Goal: Transaction & Acquisition: Purchase product/service

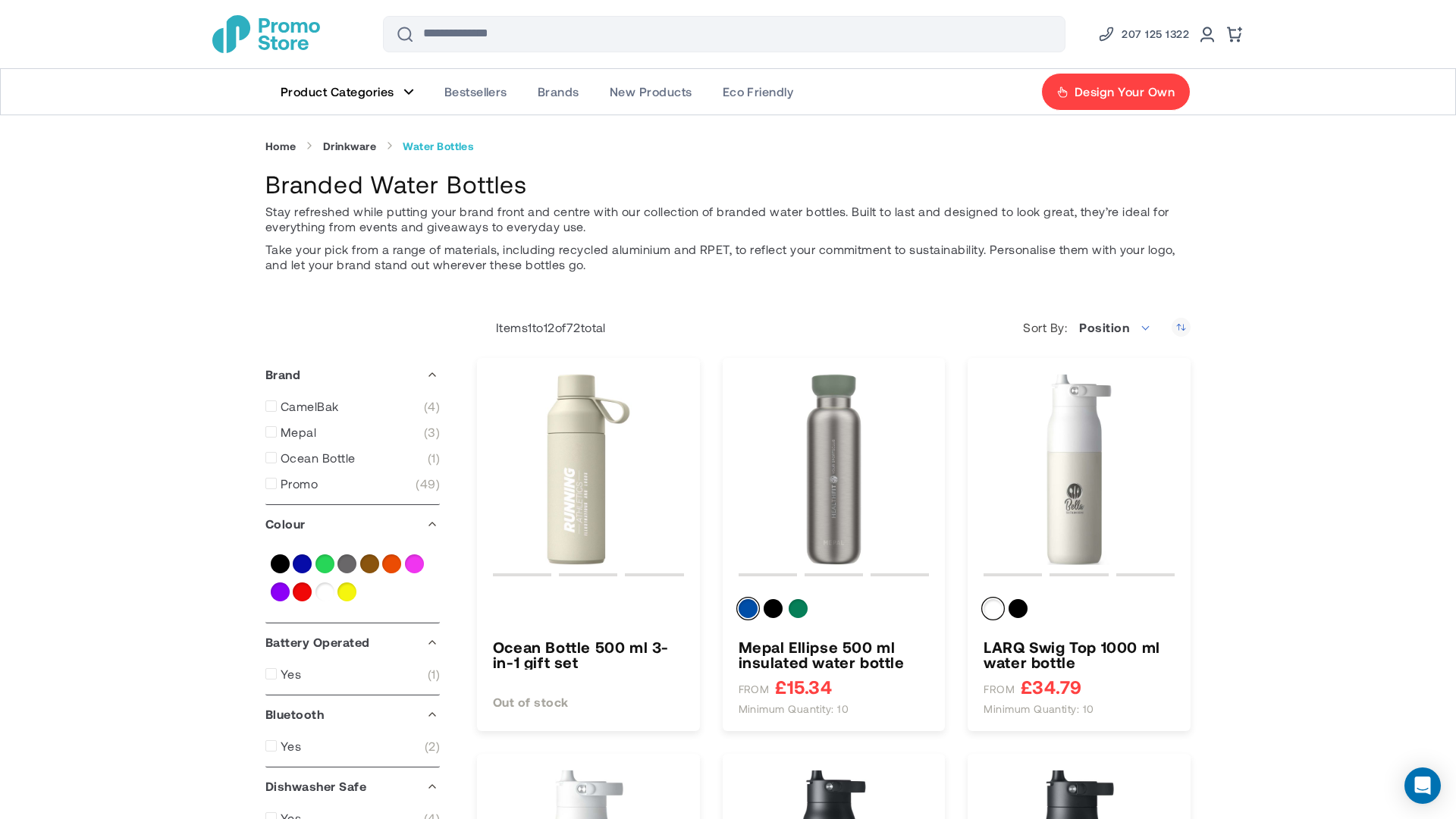
type input "****"
type input "*****"
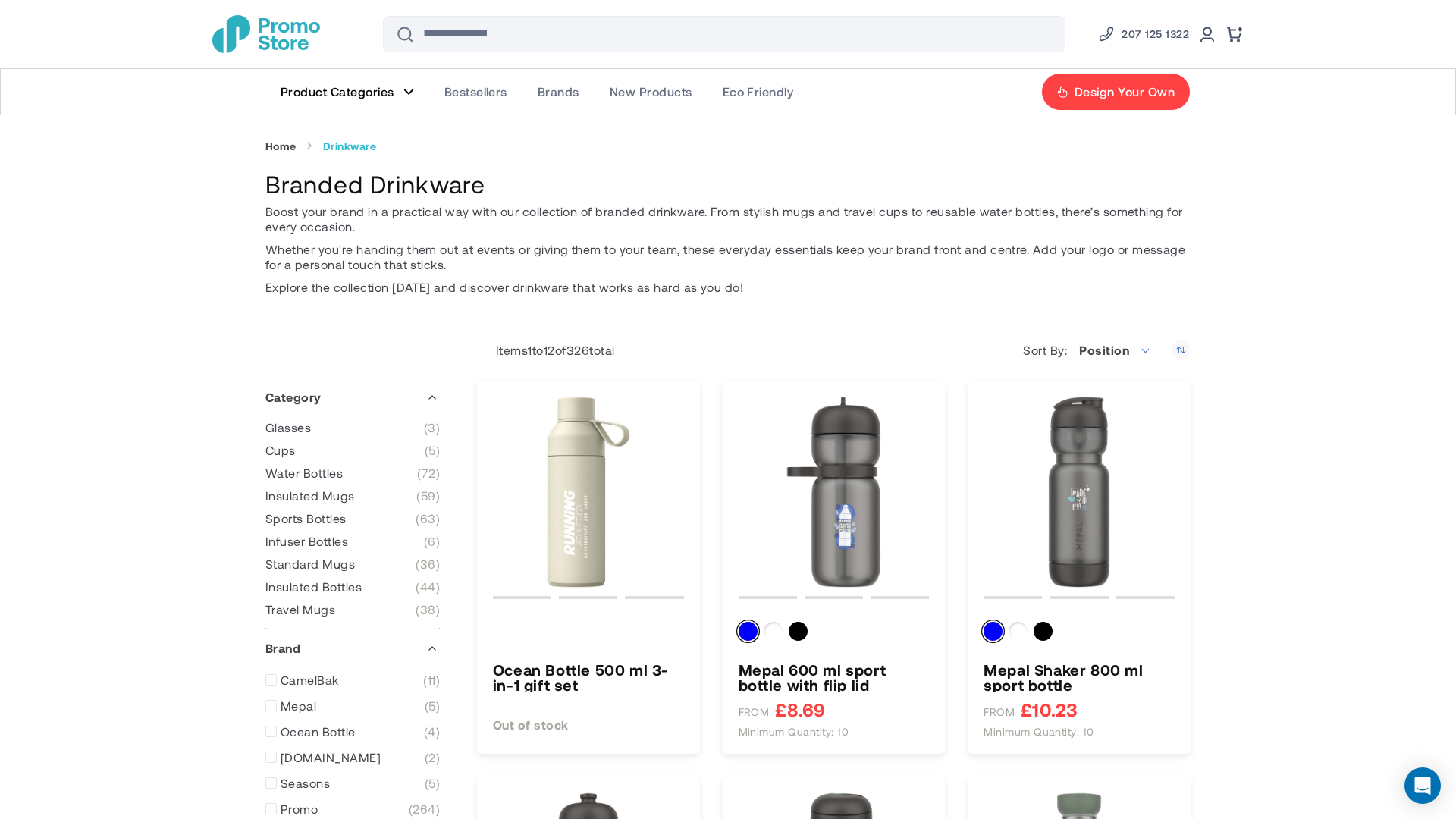
type input "****"
type input "*****"
